Goal: Information Seeking & Learning: Learn about a topic

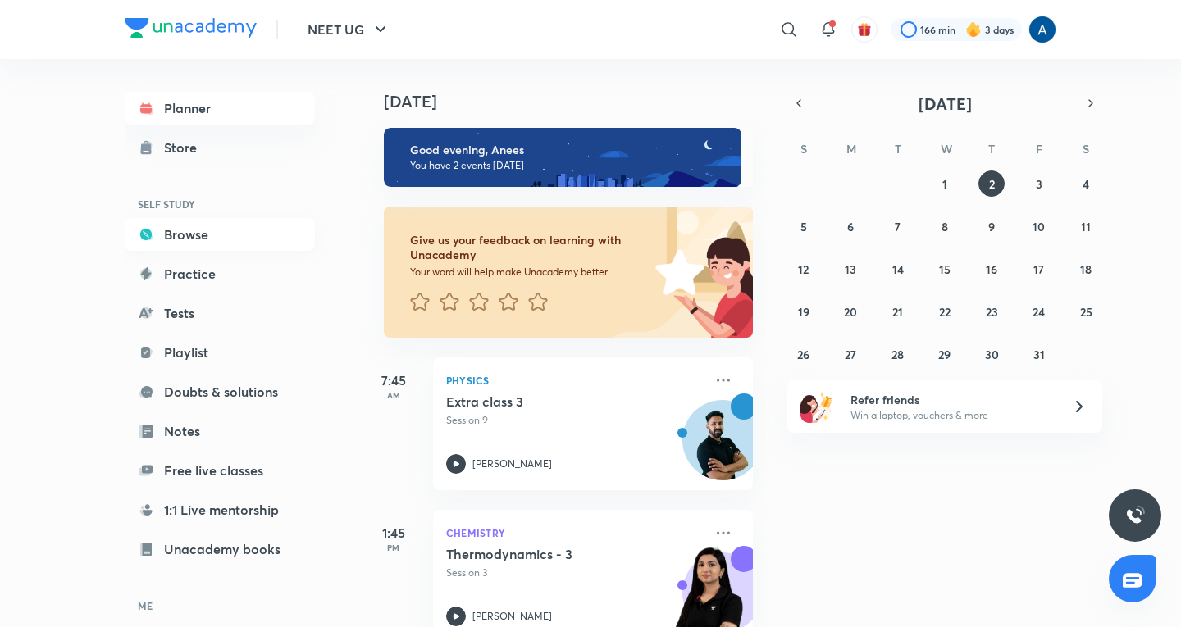
click at [166, 235] on link "Browse" at bounding box center [220, 234] width 190 height 33
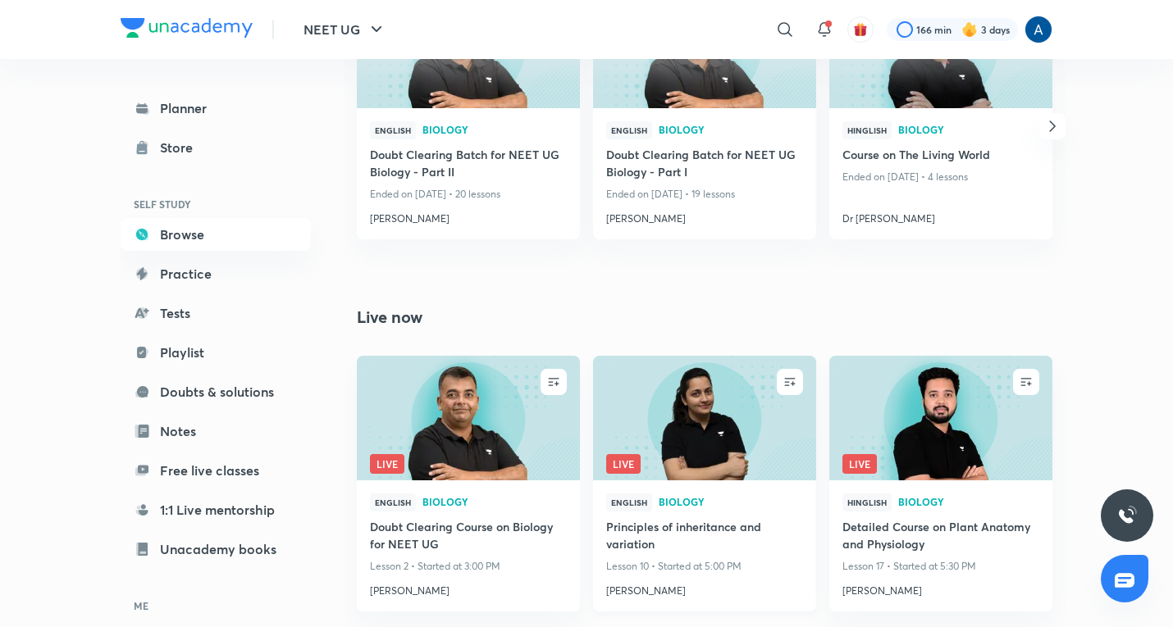
scroll to position [1165, 0]
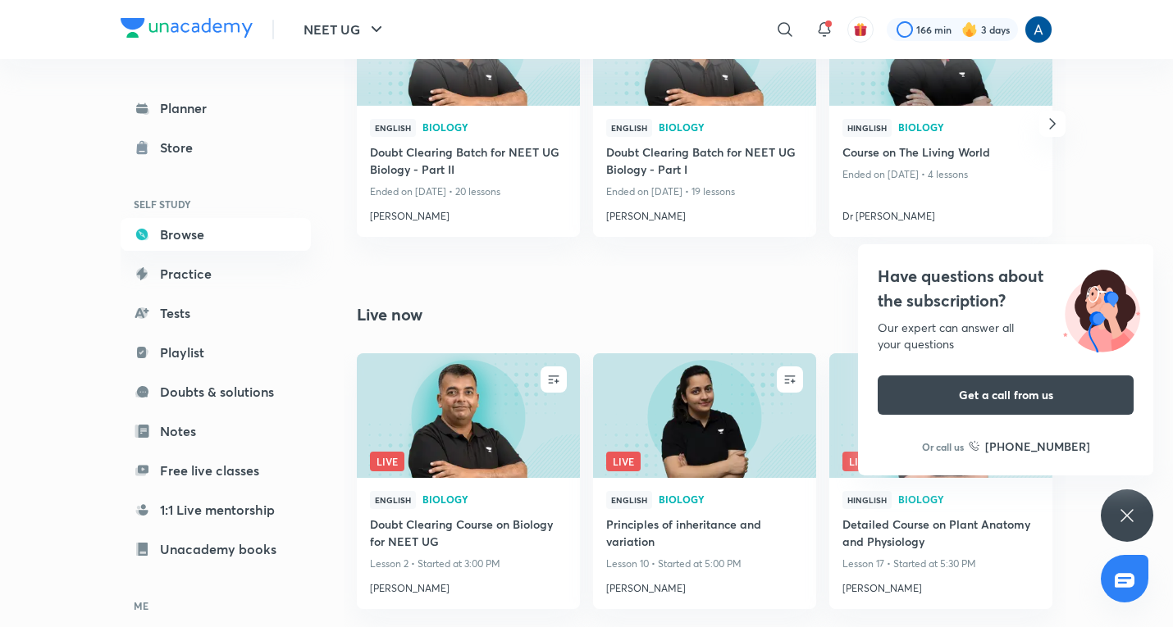
click at [1120, 509] on div "Have questions about the subscription? Our expert can answer all your questions…" at bounding box center [1127, 516] width 52 height 52
